Goal: Find specific page/section: Find specific page/section

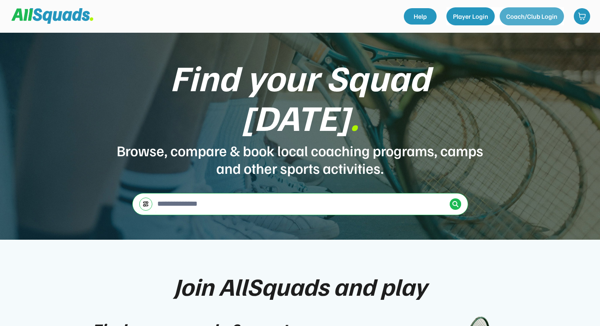
click at [516, 16] on button "Coach/Club Login" at bounding box center [531, 16] width 64 height 18
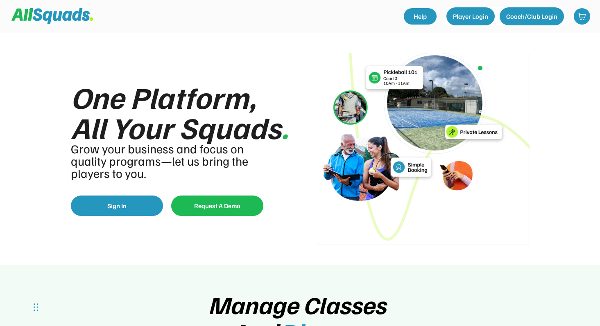
click at [64, 16] on img at bounding box center [52, 16] width 82 height 16
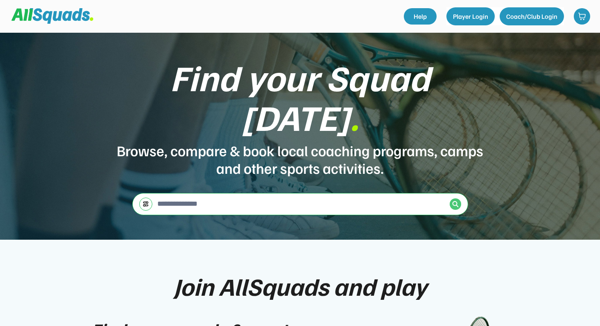
click at [456, 201] on img at bounding box center [455, 204] width 7 height 7
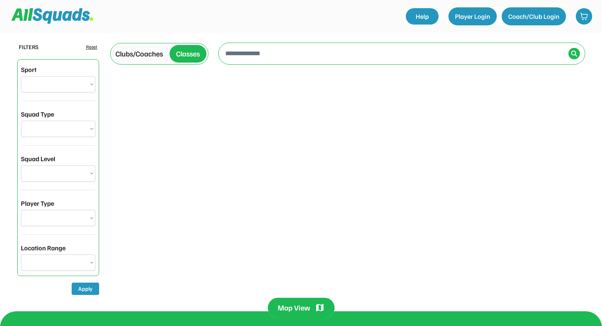
select select "**********"
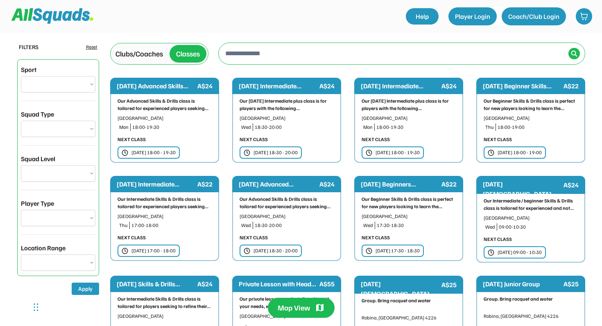
click at [138, 50] on div "Clubs/Coaches" at bounding box center [138, 53] width 47 height 11
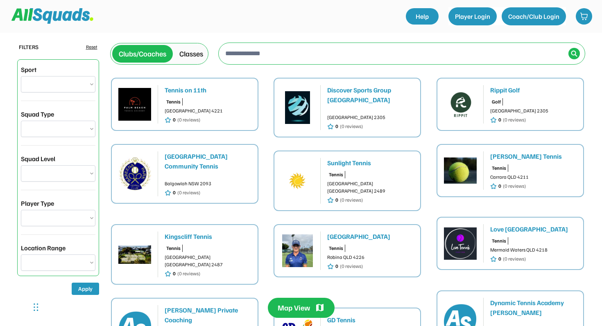
click at [515, 224] on div "Love Tennis Pizzey Park" at bounding box center [533, 229] width 86 height 10
